Goal: Task Accomplishment & Management: Manage account settings

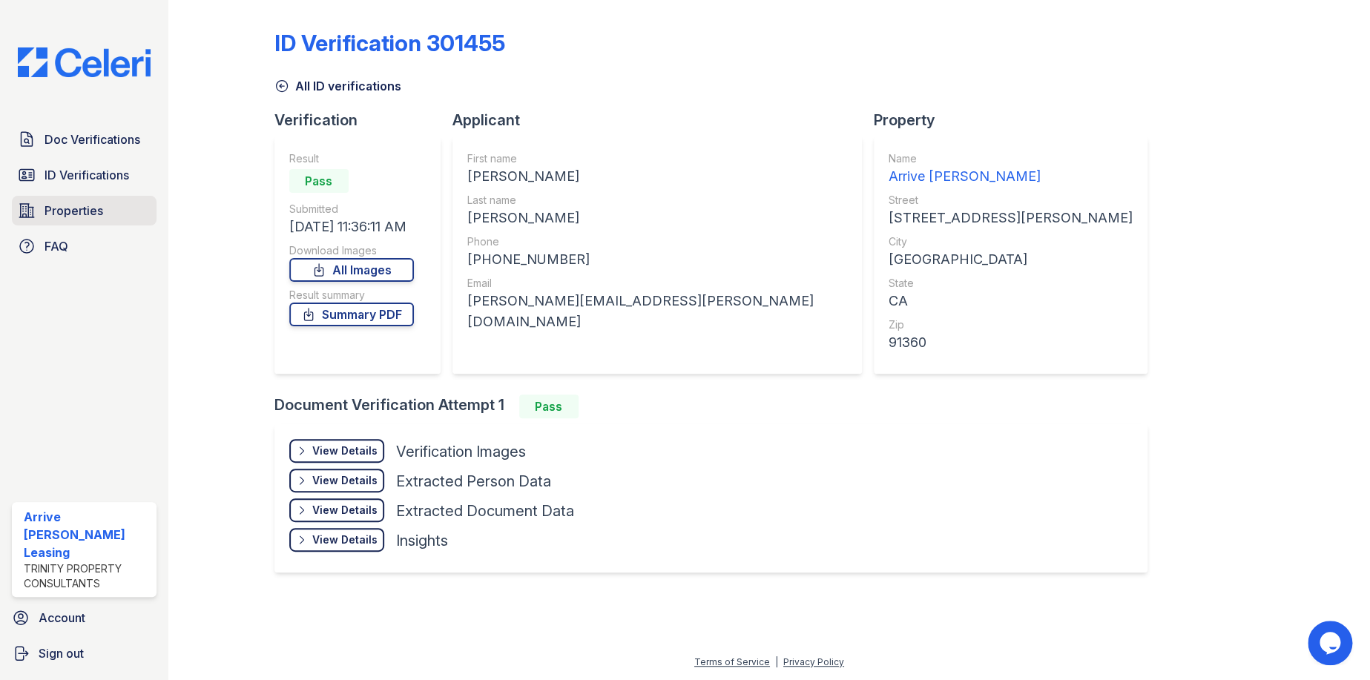
click at [60, 209] on span "Properties" at bounding box center [74, 211] width 59 height 18
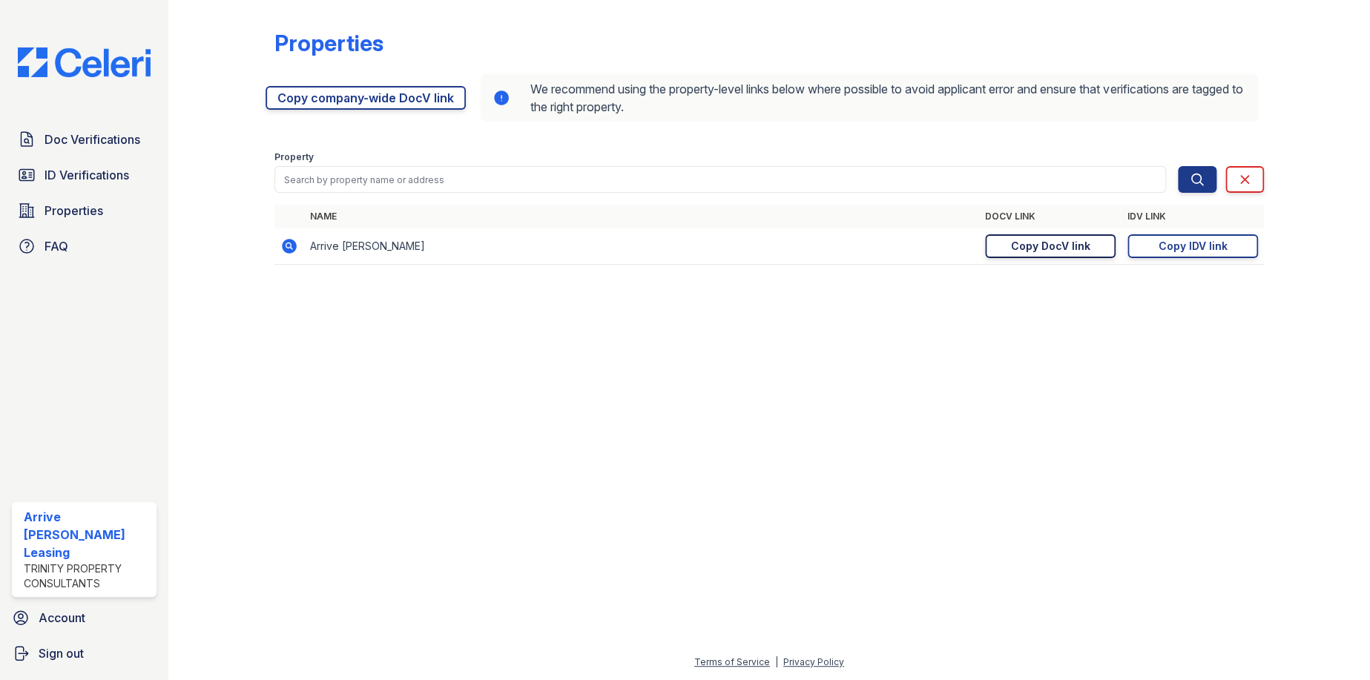
click at [662, 243] on div "Copy DocV link" at bounding box center [1049, 246] width 79 height 15
click at [88, 179] on span "ID Verifications" at bounding box center [87, 175] width 85 height 18
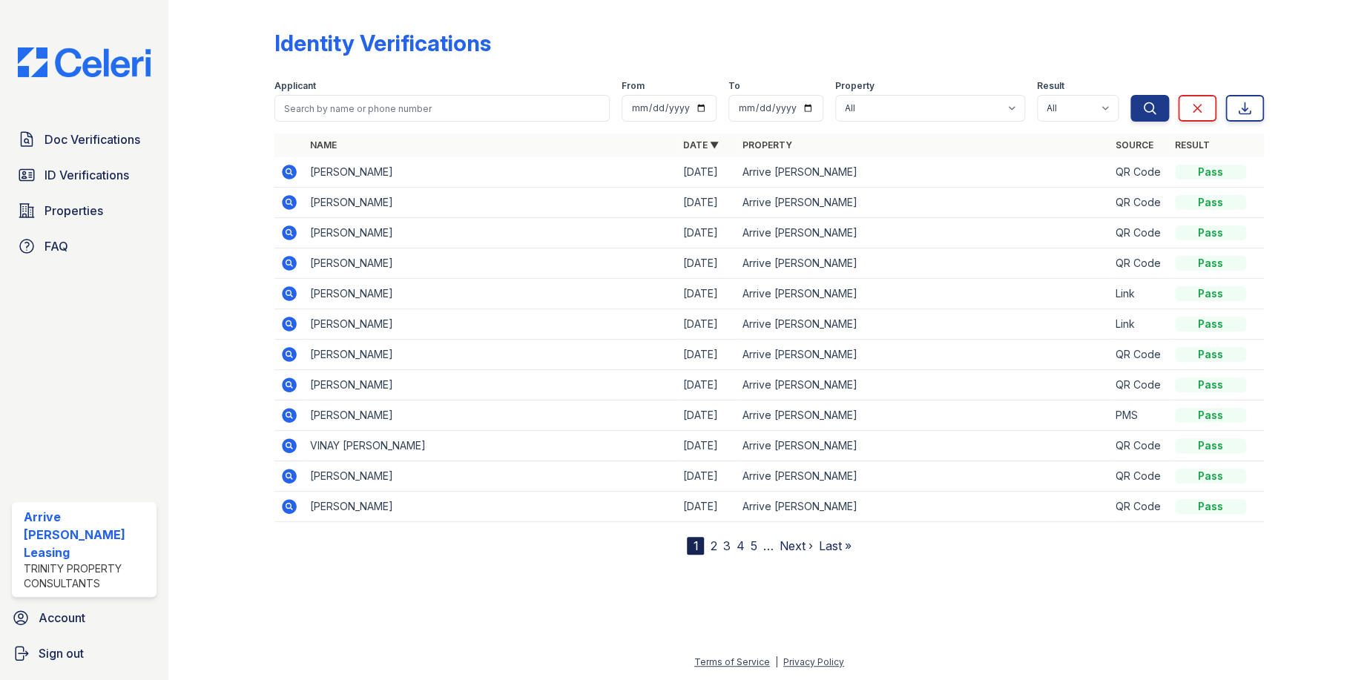
click at [286, 200] on icon at bounding box center [289, 203] width 18 height 18
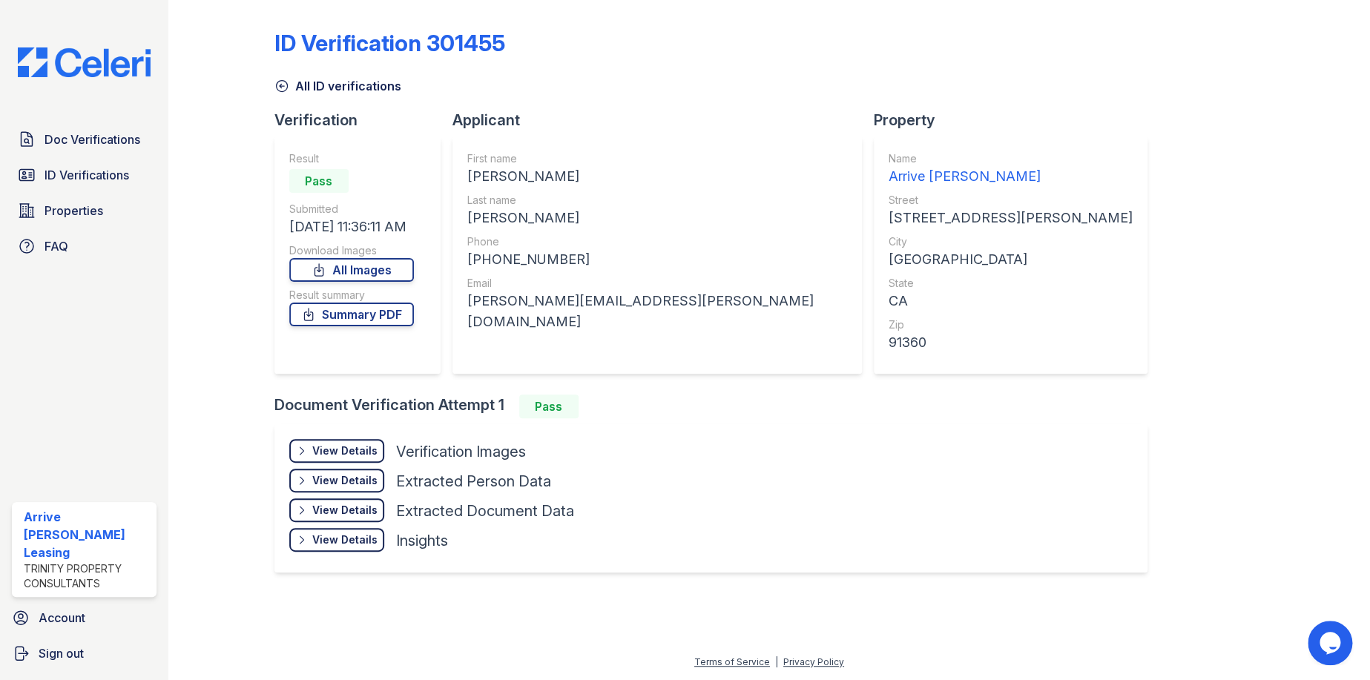
click at [348, 451] on div "View Details" at bounding box center [344, 451] width 65 height 15
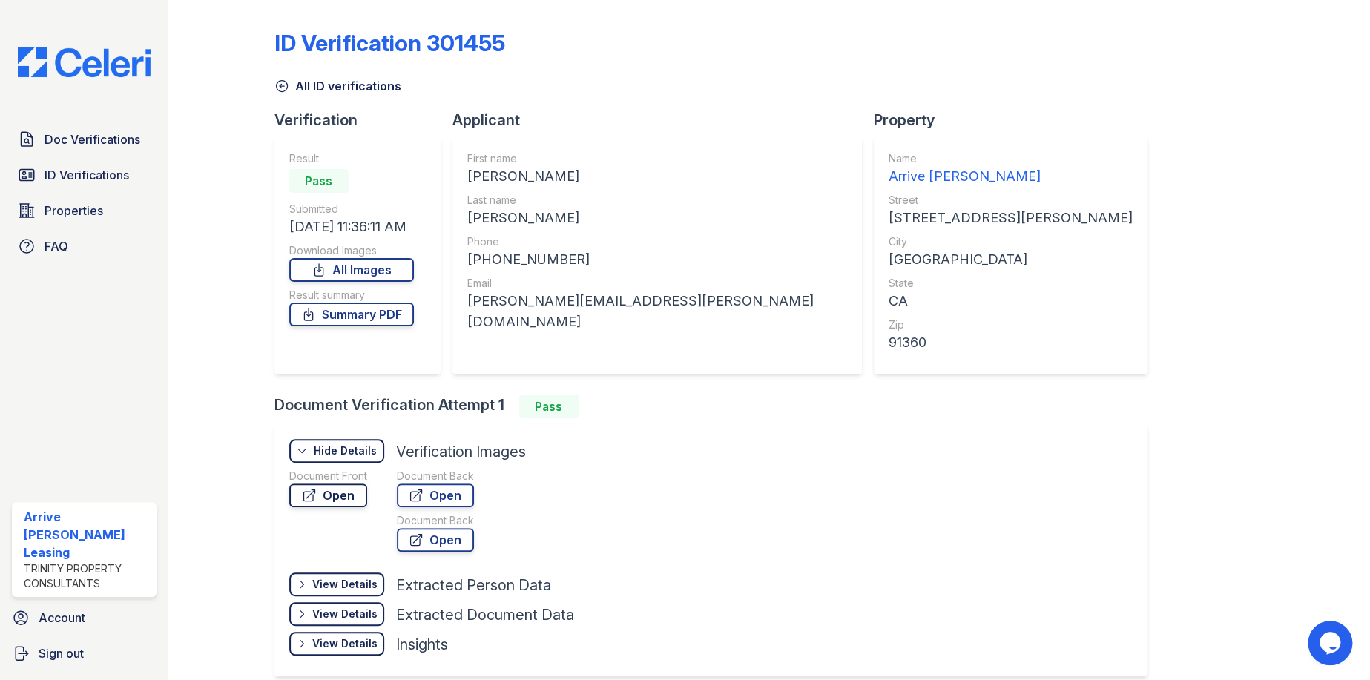
click at [341, 496] on link "Open" at bounding box center [328, 496] width 78 height 24
click at [91, 183] on link "ID Verifications" at bounding box center [84, 175] width 145 height 30
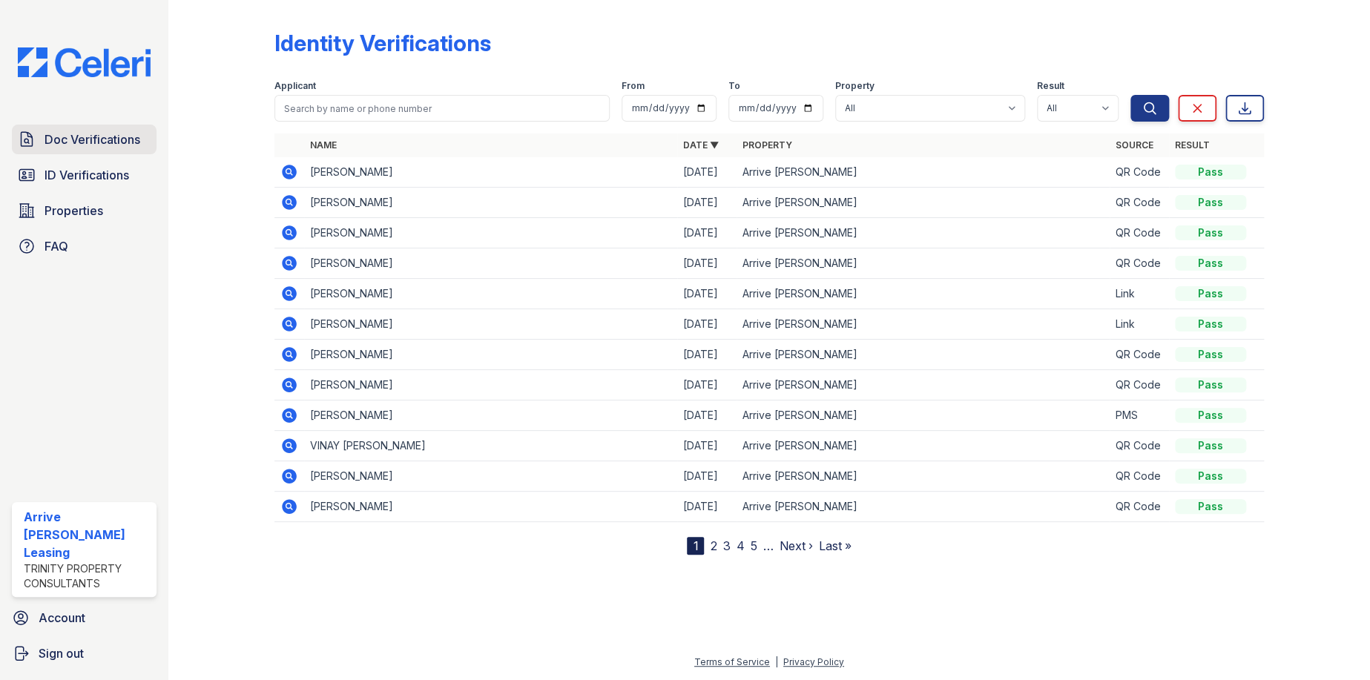
click at [108, 137] on span "Doc Verifications" at bounding box center [93, 140] width 96 height 18
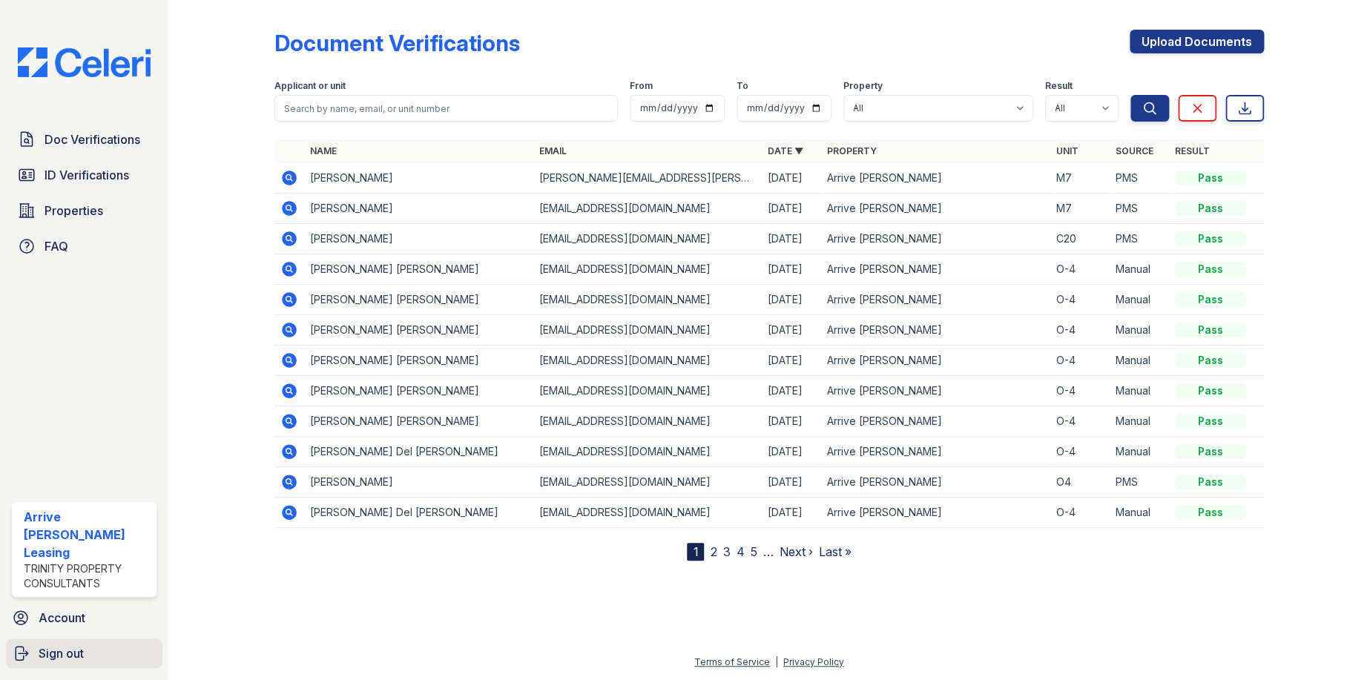
click at [55, 648] on span "Sign out" at bounding box center [61, 654] width 45 height 18
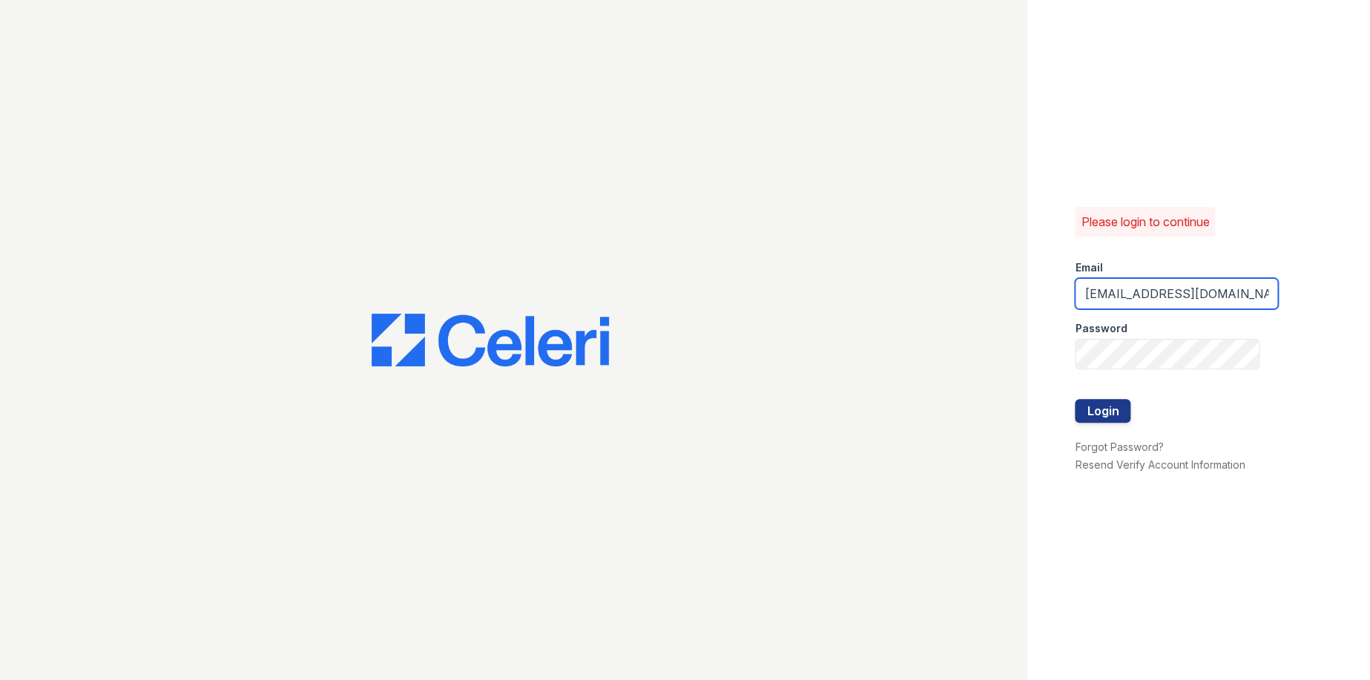
click at [1148, 295] on input "ArriveLaurieLane@Trinity-pm.com" at bounding box center [1176, 293] width 203 height 31
type input "Arriveattheretreat@Trinity-pm.com"
click at [1120, 407] on button "Login" at bounding box center [1103, 411] width 56 height 24
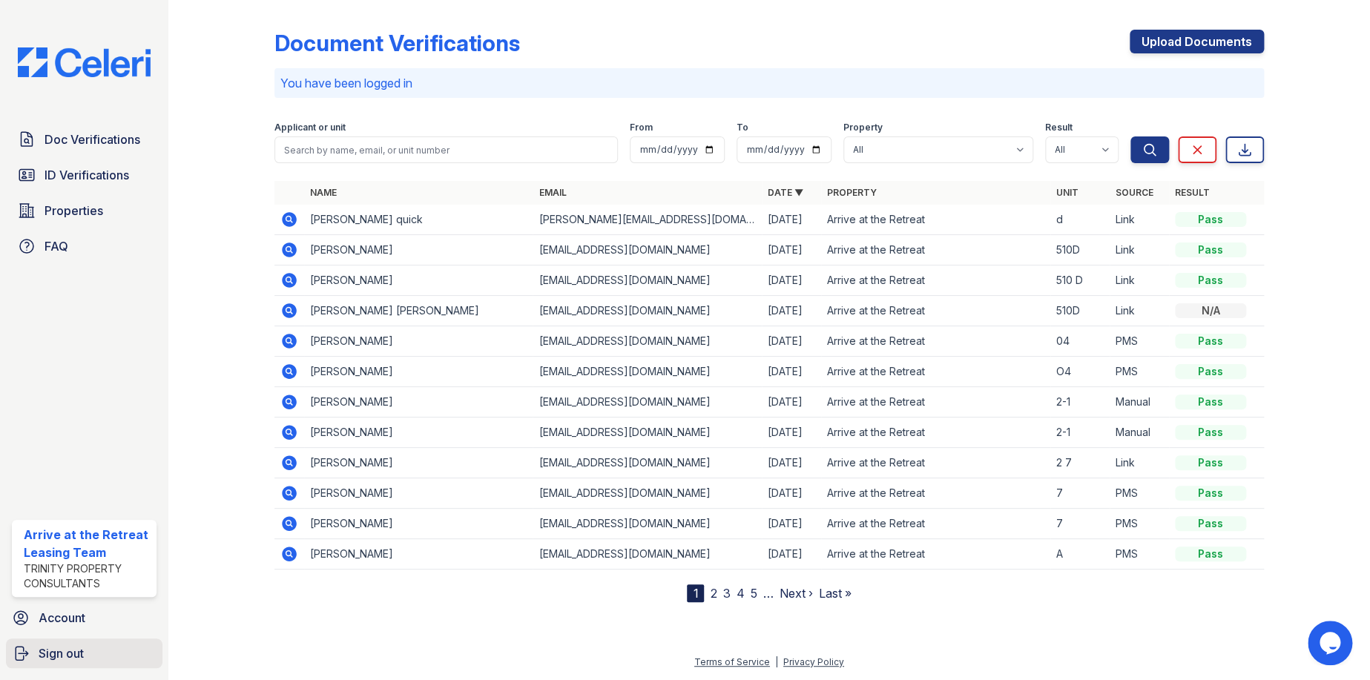
click at [47, 645] on span "Sign out" at bounding box center [61, 654] width 45 height 18
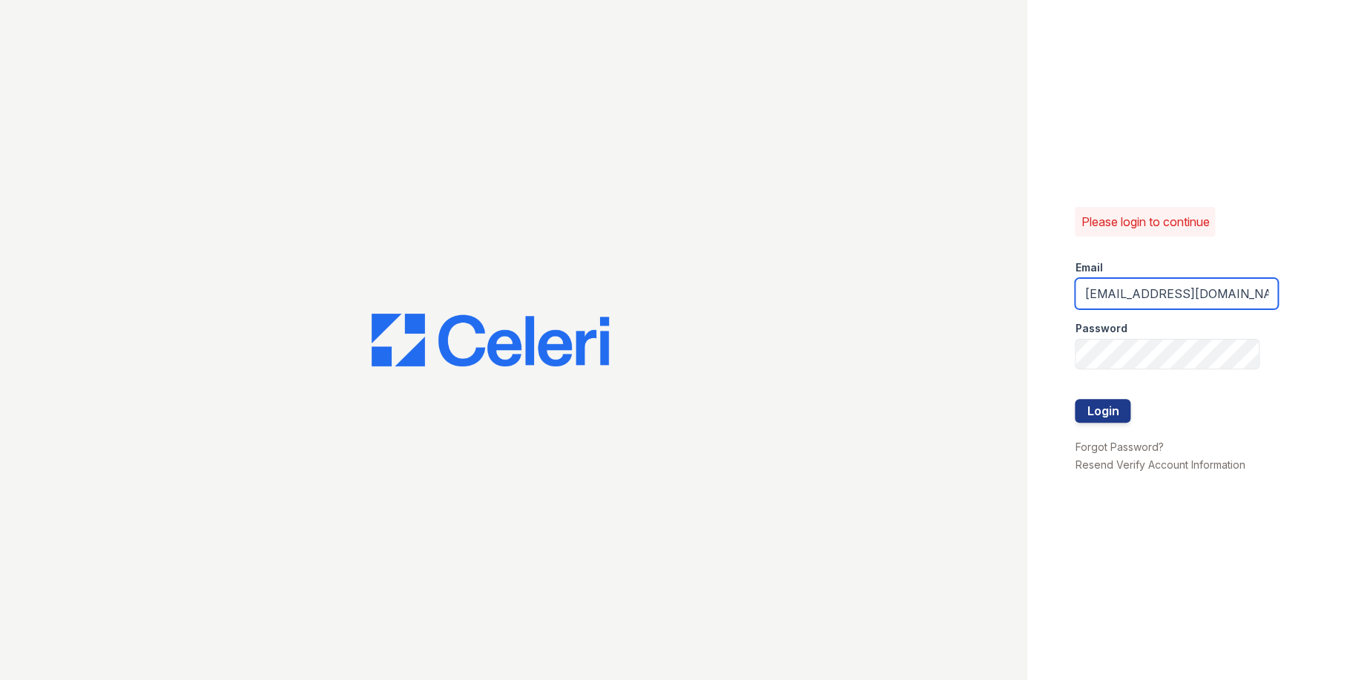
click at [1142, 288] on input "Arriveattheretreat@Trinity-pm.com" at bounding box center [1176, 293] width 203 height 31
type input "ArriveLaurieLane@Trinity-pm.com"
click at [1111, 418] on button "Login" at bounding box center [1103, 411] width 56 height 24
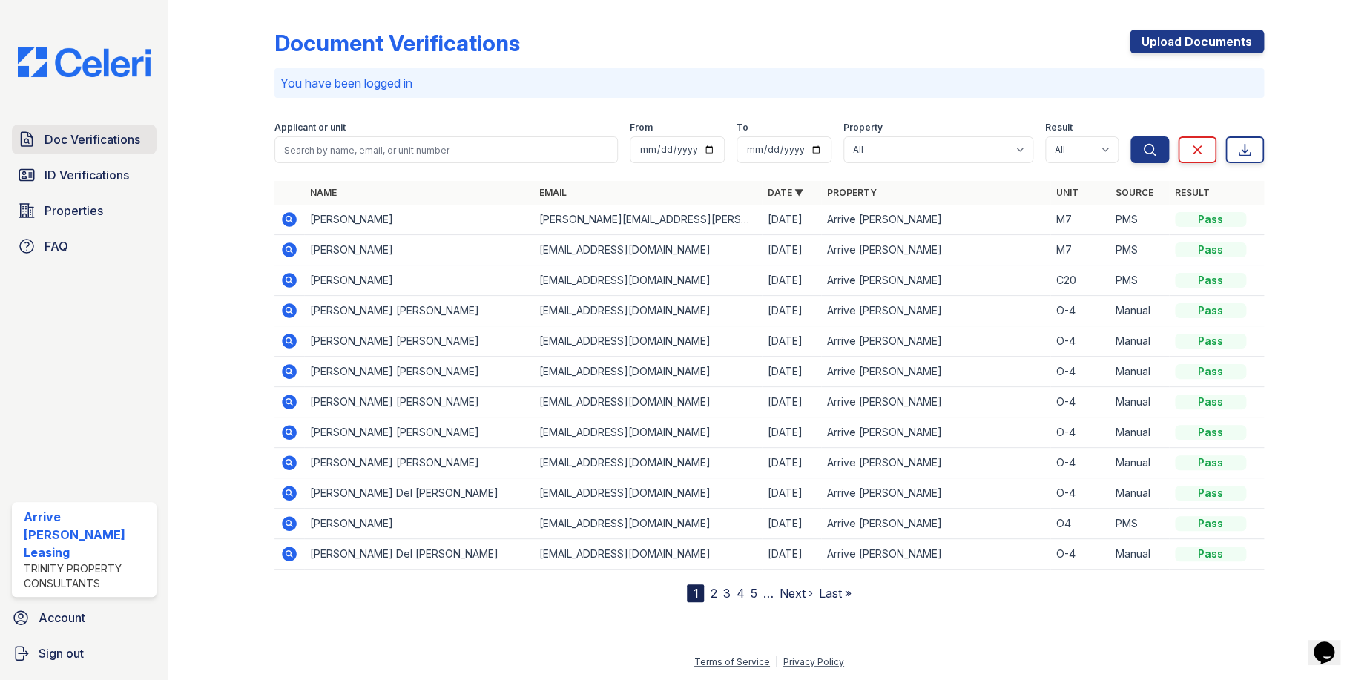
click at [79, 137] on span "Doc Verifications" at bounding box center [93, 140] width 96 height 18
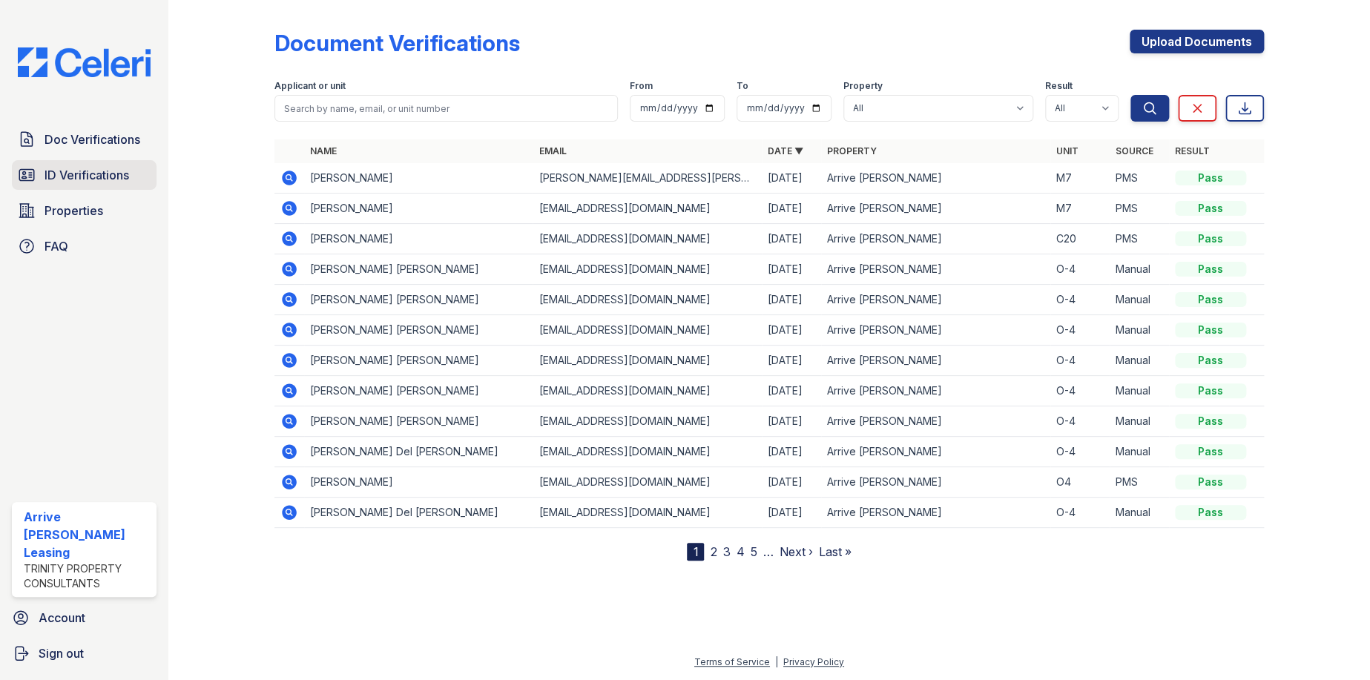
click at [82, 176] on span "ID Verifications" at bounding box center [87, 175] width 85 height 18
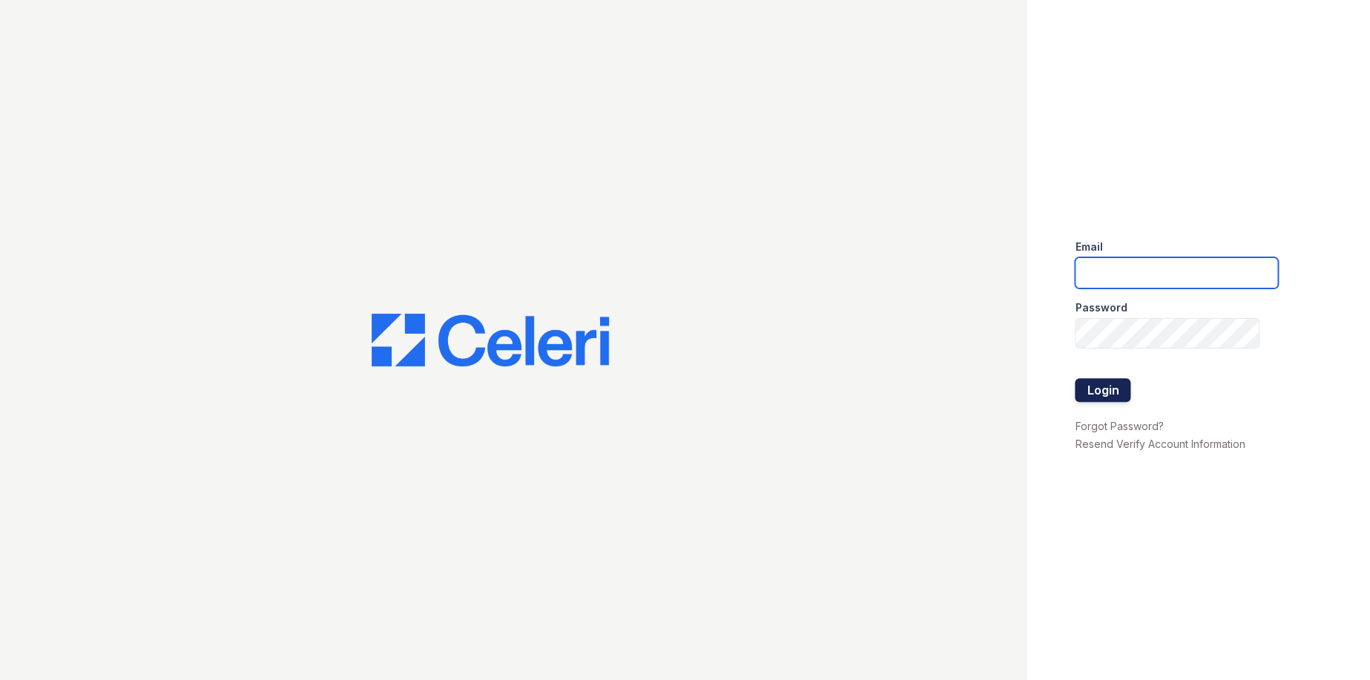
type input "ArriveLaurieLane@Trinity-pm.com"
click at [1103, 382] on button "Login" at bounding box center [1103, 390] width 56 height 24
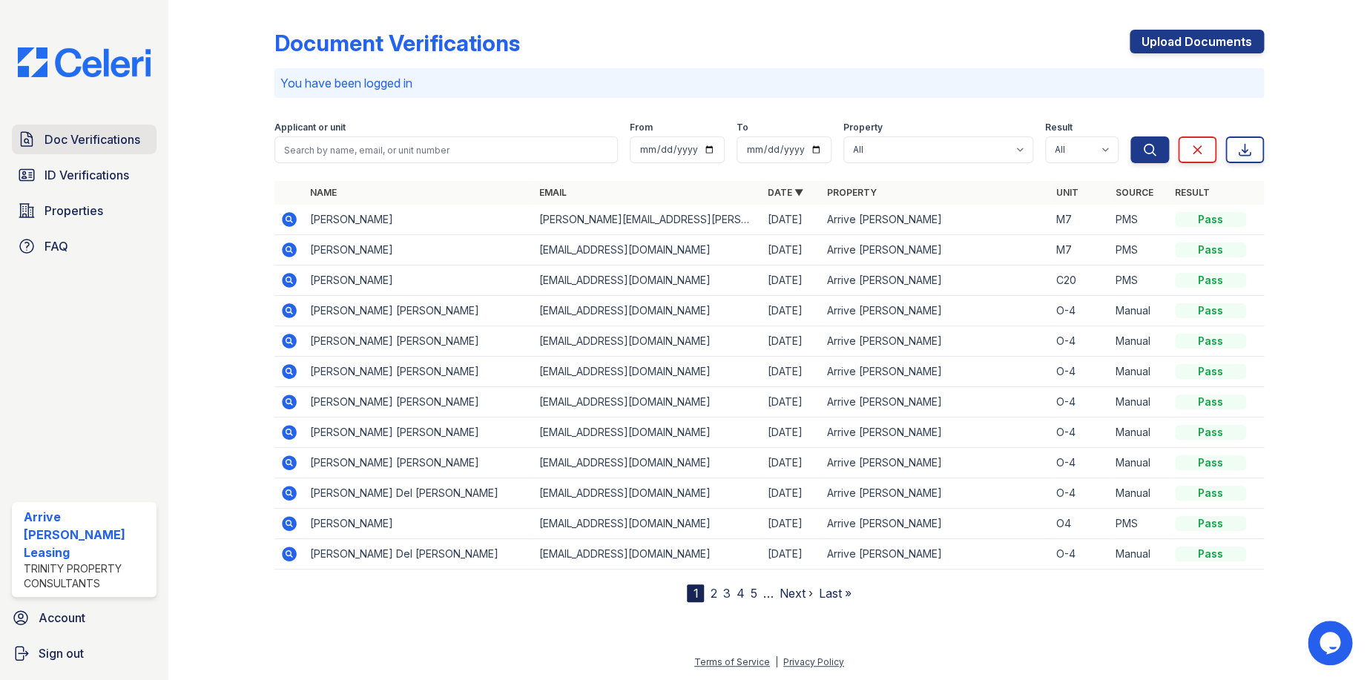
click at [108, 142] on span "Doc Verifications" at bounding box center [93, 140] width 96 height 18
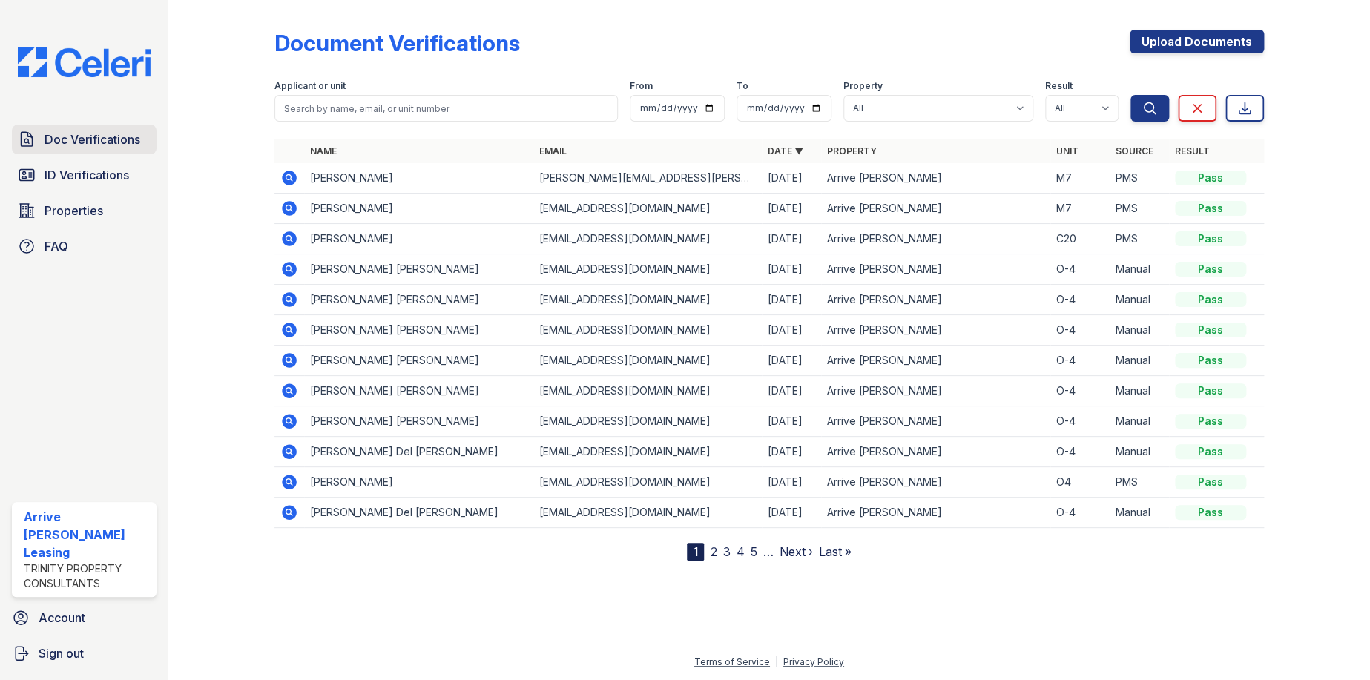
click at [70, 148] on link "Doc Verifications" at bounding box center [84, 140] width 145 height 30
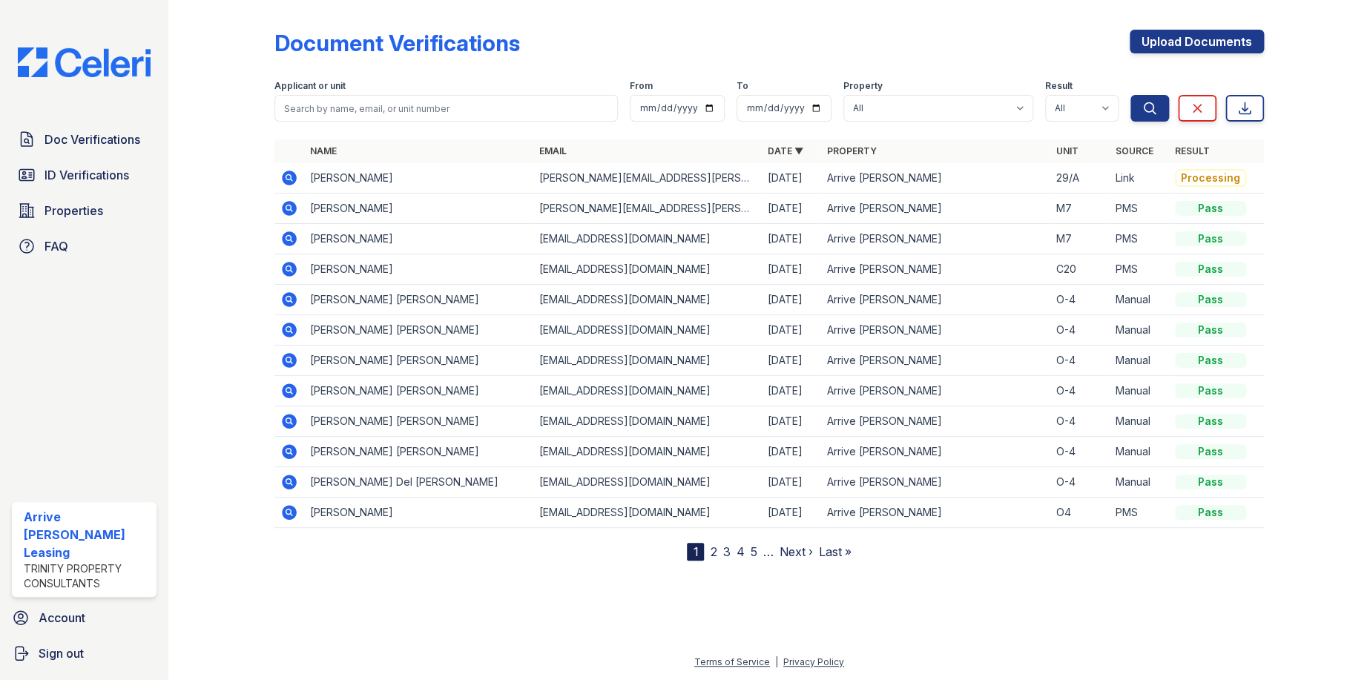
click at [288, 179] on icon at bounding box center [289, 178] width 18 height 18
